Goal: Task Accomplishment & Management: Use online tool/utility

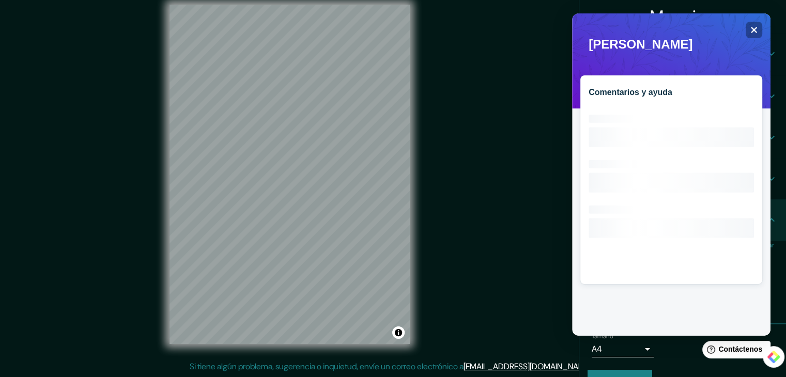
scroll to position [23, 0]
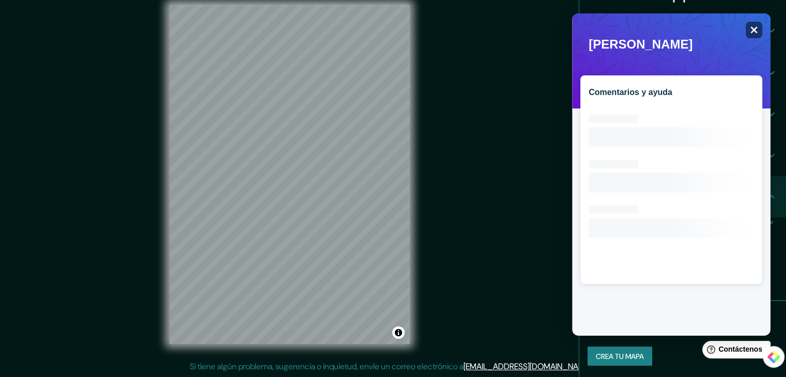
click at [758, 27] on div "Close" at bounding box center [754, 30] width 17 height 17
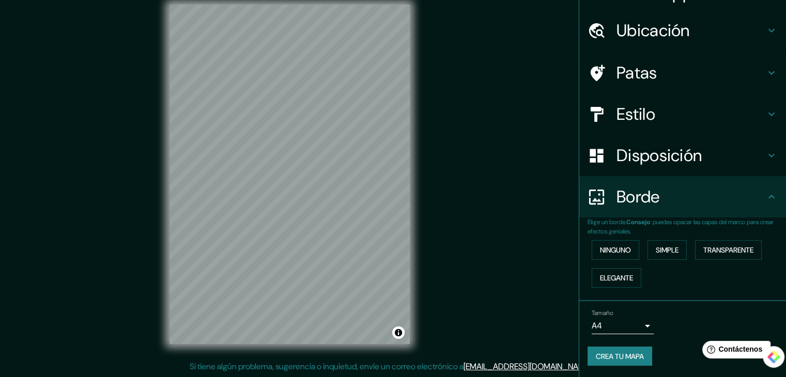
click at [641, 113] on font "Estilo" at bounding box center [636, 114] width 39 height 22
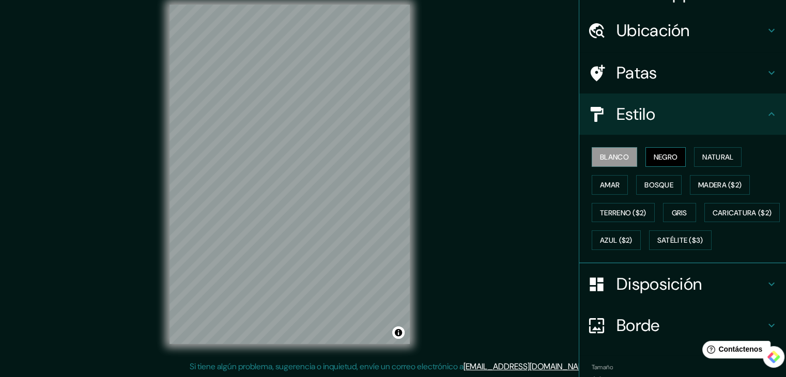
click at [657, 154] on font "Negro" at bounding box center [666, 156] width 24 height 9
click at [611, 158] on font "Blanco" at bounding box center [614, 156] width 29 height 9
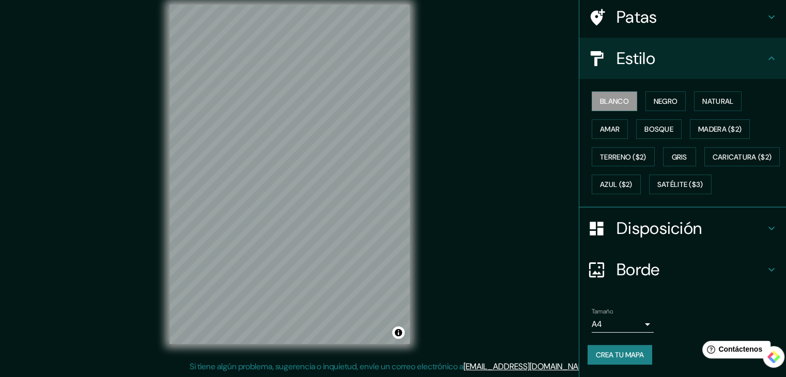
scroll to position [104, 0]
click at [620, 356] on font "Crea tu mapa" at bounding box center [620, 354] width 48 height 9
click at [717, 48] on h4 "Estilo" at bounding box center [691, 58] width 149 height 21
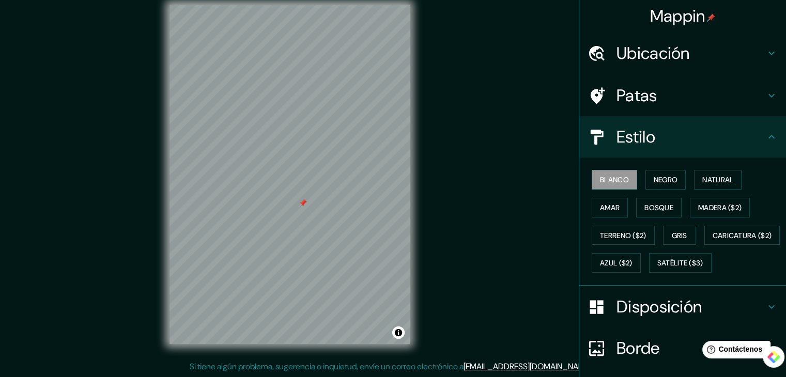
scroll to position [0, 0]
click at [708, 91] on h4 "Patas" at bounding box center [691, 96] width 149 height 21
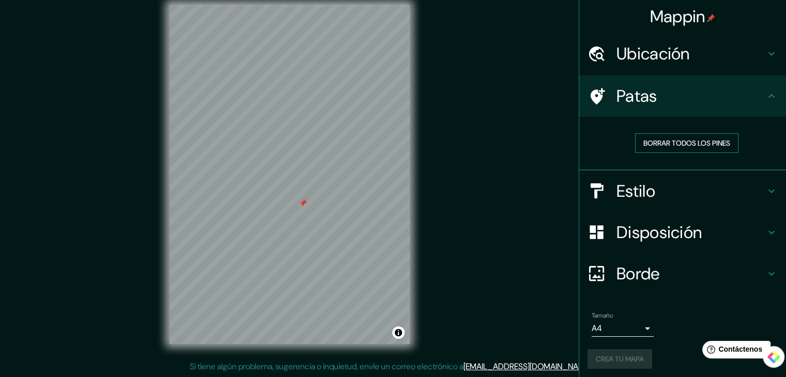
click at [669, 146] on font "Borrar todos los pines" at bounding box center [687, 143] width 87 height 9
click at [506, 268] on div "Mappin Ubicación [GEOGRAPHIC_DATA], [GEOGRAPHIC_DATA], [GEOGRAPHIC_DATA] [GEOGR…" at bounding box center [393, 182] width 786 height 389
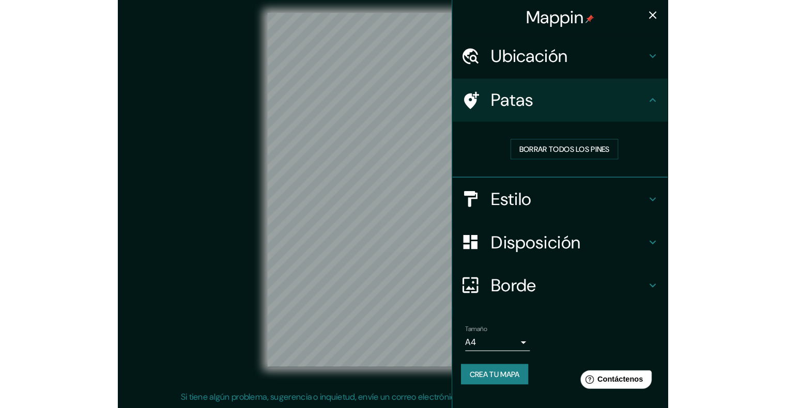
scroll to position [8, 0]
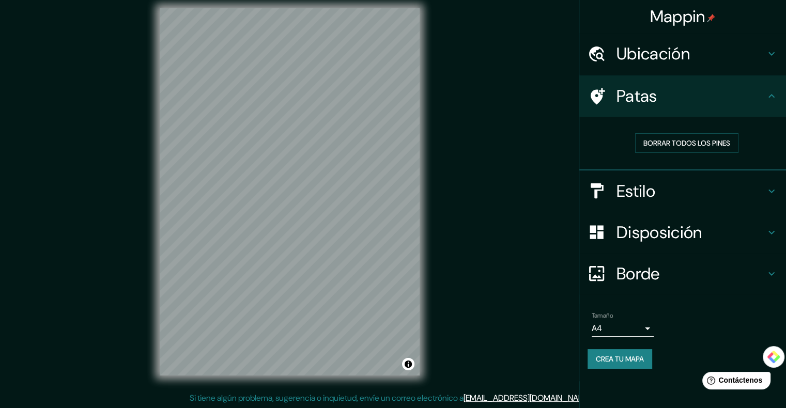
click at [635, 359] on font "Crea tu mapa" at bounding box center [620, 359] width 48 height 9
click at [597, 355] on font "Crea tu mapa" at bounding box center [620, 359] width 48 height 9
click at [686, 190] on h4 "Estilo" at bounding box center [691, 191] width 149 height 21
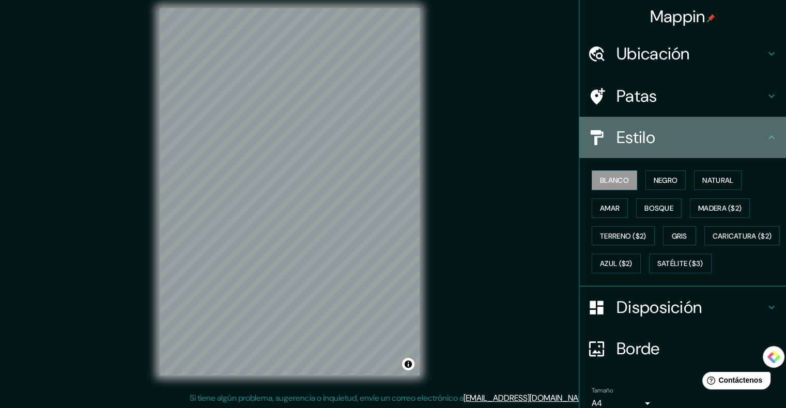
click at [740, 149] on div "Estilo" at bounding box center [682, 137] width 207 height 41
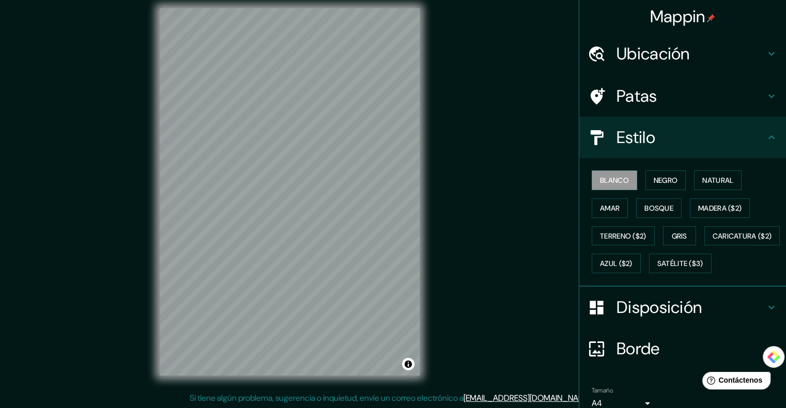
click at [766, 140] on icon at bounding box center [772, 137] width 12 height 12
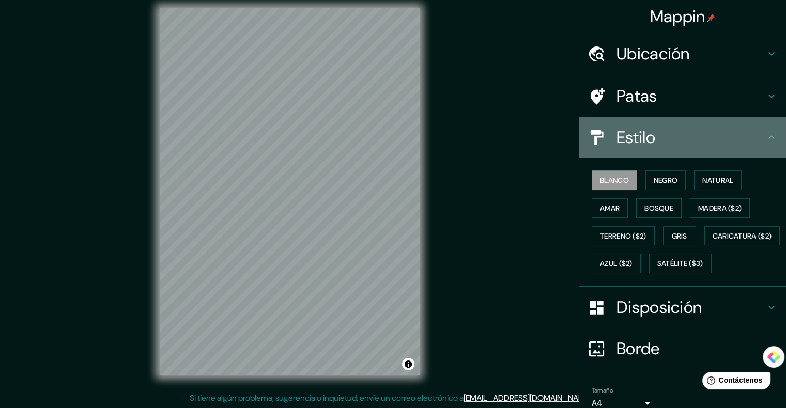
click at [757, 144] on div "Estilo" at bounding box center [682, 137] width 207 height 41
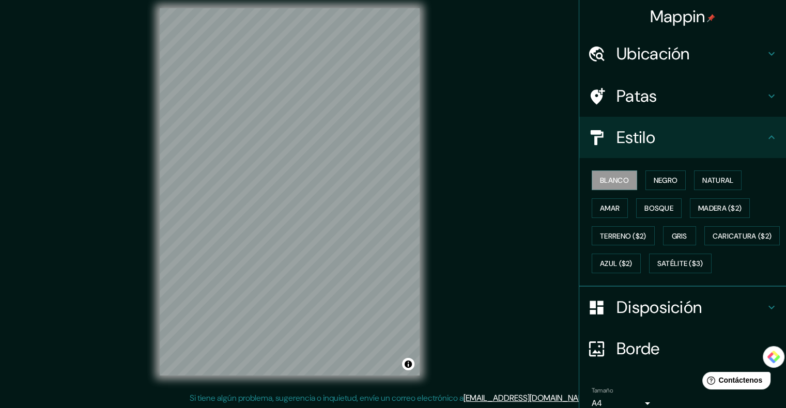
click at [746, 318] on h4 "Disposición" at bounding box center [691, 307] width 149 height 21
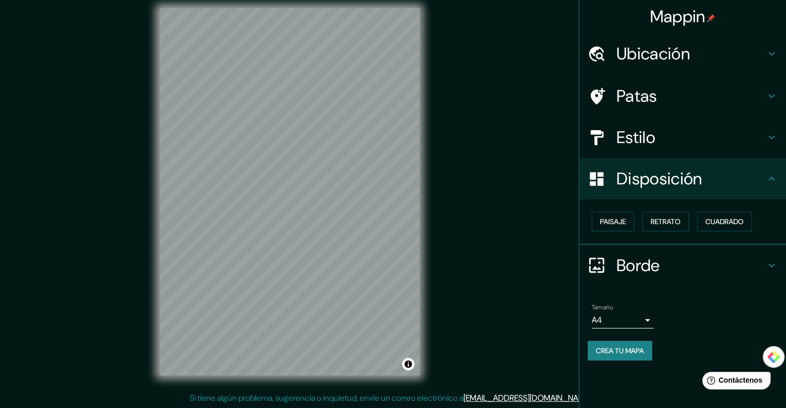
click at [626, 262] on font "Borde" at bounding box center [638, 266] width 43 height 22
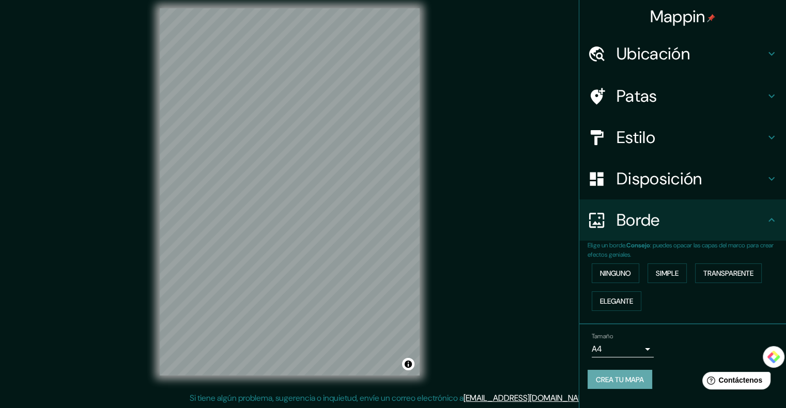
click at [637, 377] on font "Crea tu mapa" at bounding box center [620, 379] width 48 height 9
click at [635, 349] on body "Mappin Ubicación [GEOGRAPHIC_DATA], [GEOGRAPHIC_DATA], [GEOGRAPHIC_DATA] [GEOGR…" at bounding box center [393, 196] width 786 height 408
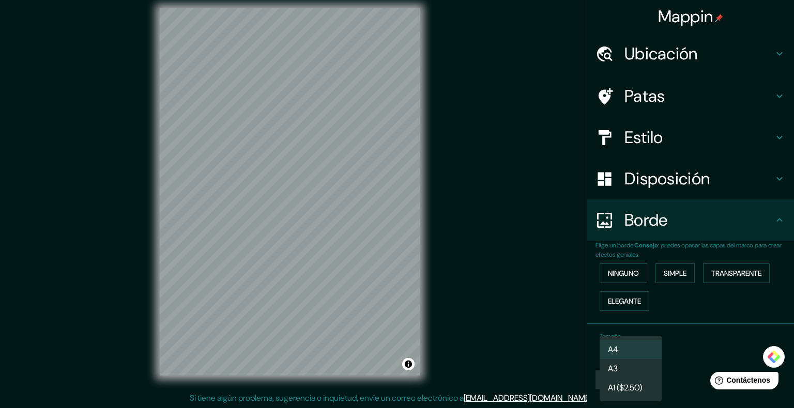
click at [629, 373] on li "A3" at bounding box center [631, 368] width 62 height 19
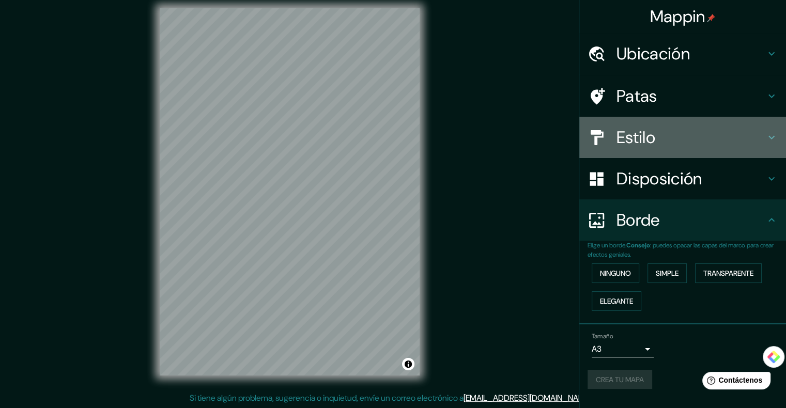
click at [657, 135] on h4 "Estilo" at bounding box center [691, 137] width 149 height 21
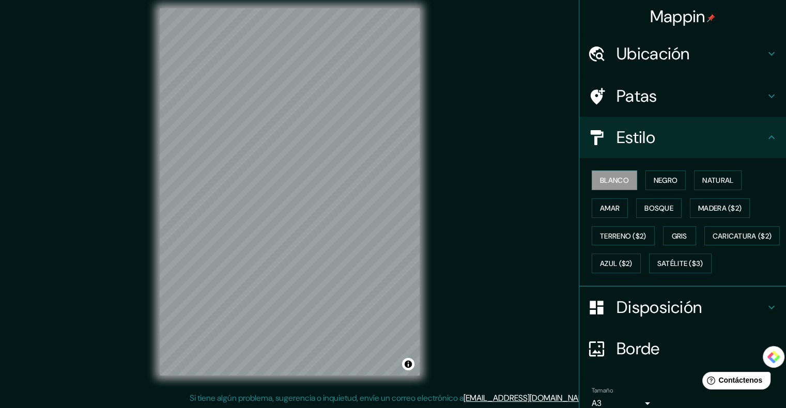
click at [699, 126] on div "Estilo" at bounding box center [682, 137] width 207 height 41
click at [766, 133] on icon at bounding box center [772, 137] width 12 height 12
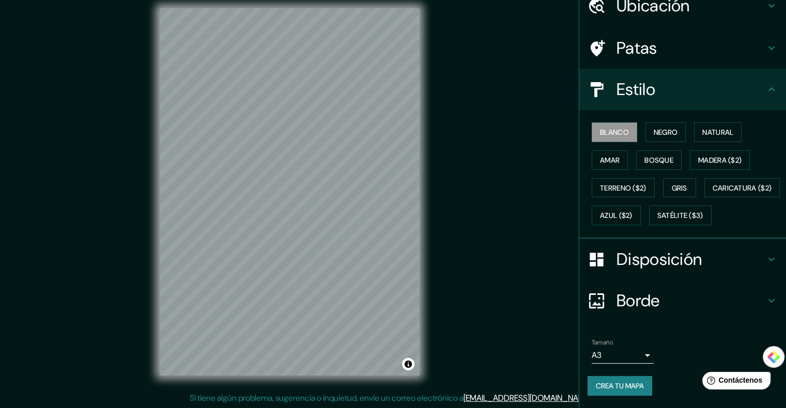
scroll to position [73, 0]
drag, startPoint x: 620, startPoint y: 380, endPoint x: 575, endPoint y: 373, distance: 45.6
click at [620, 377] on font "Crea tu mapa" at bounding box center [620, 385] width 48 height 13
